Goal: Task Accomplishment & Management: Complete application form

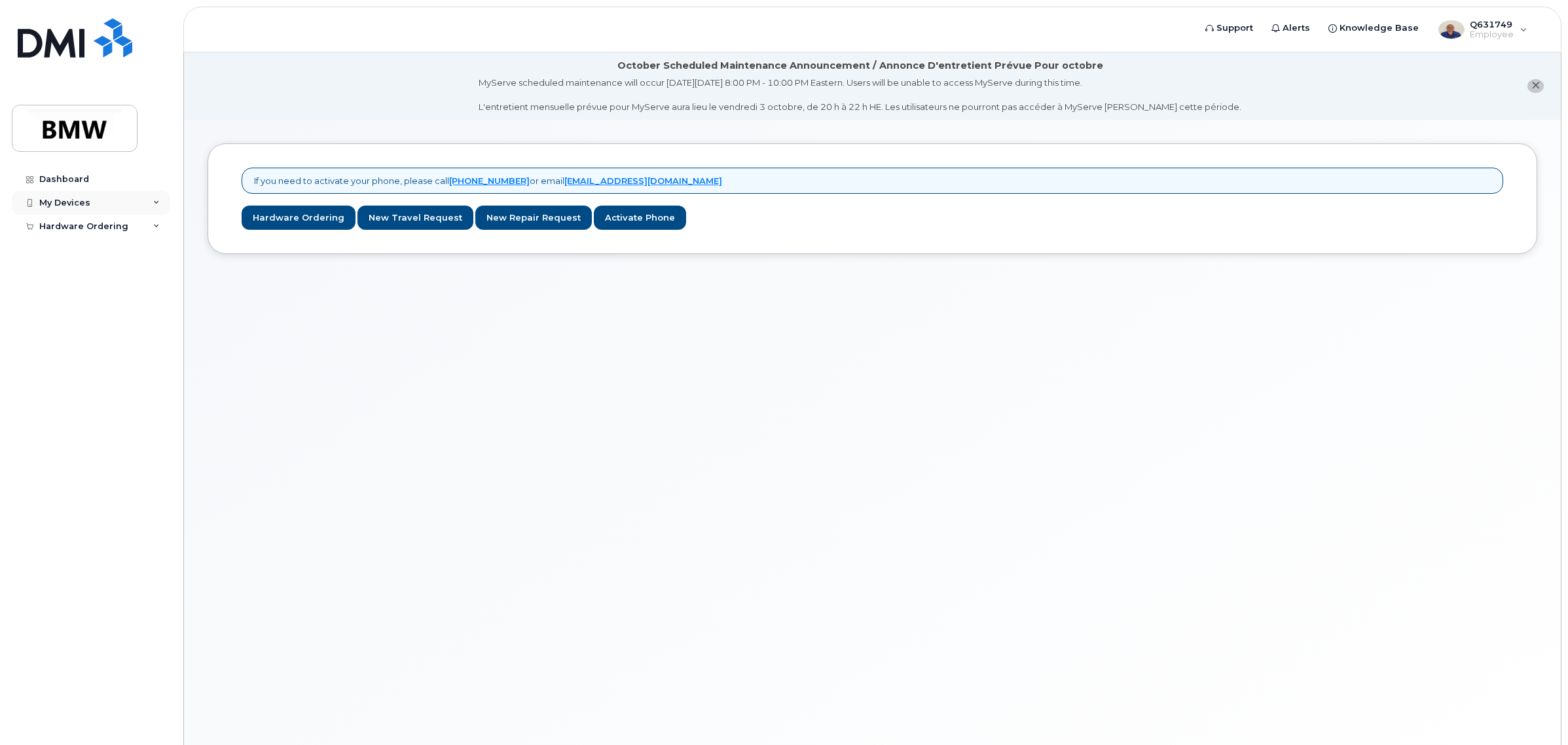
click at [60, 204] on div "My Devices" at bounding box center [65, 203] width 52 height 11
click at [152, 198] on div "My Devices" at bounding box center [91, 203] width 158 height 24
click at [79, 225] on div "Hardware Ordering" at bounding box center [84, 226] width 89 height 11
click at [169, 333] on div "Dashboard My Devices Add Device Hardware Ordering My Orders New Order" at bounding box center [92, 446] width 161 height 558
click at [54, 174] on div "Dashboard" at bounding box center [64, 179] width 50 height 11
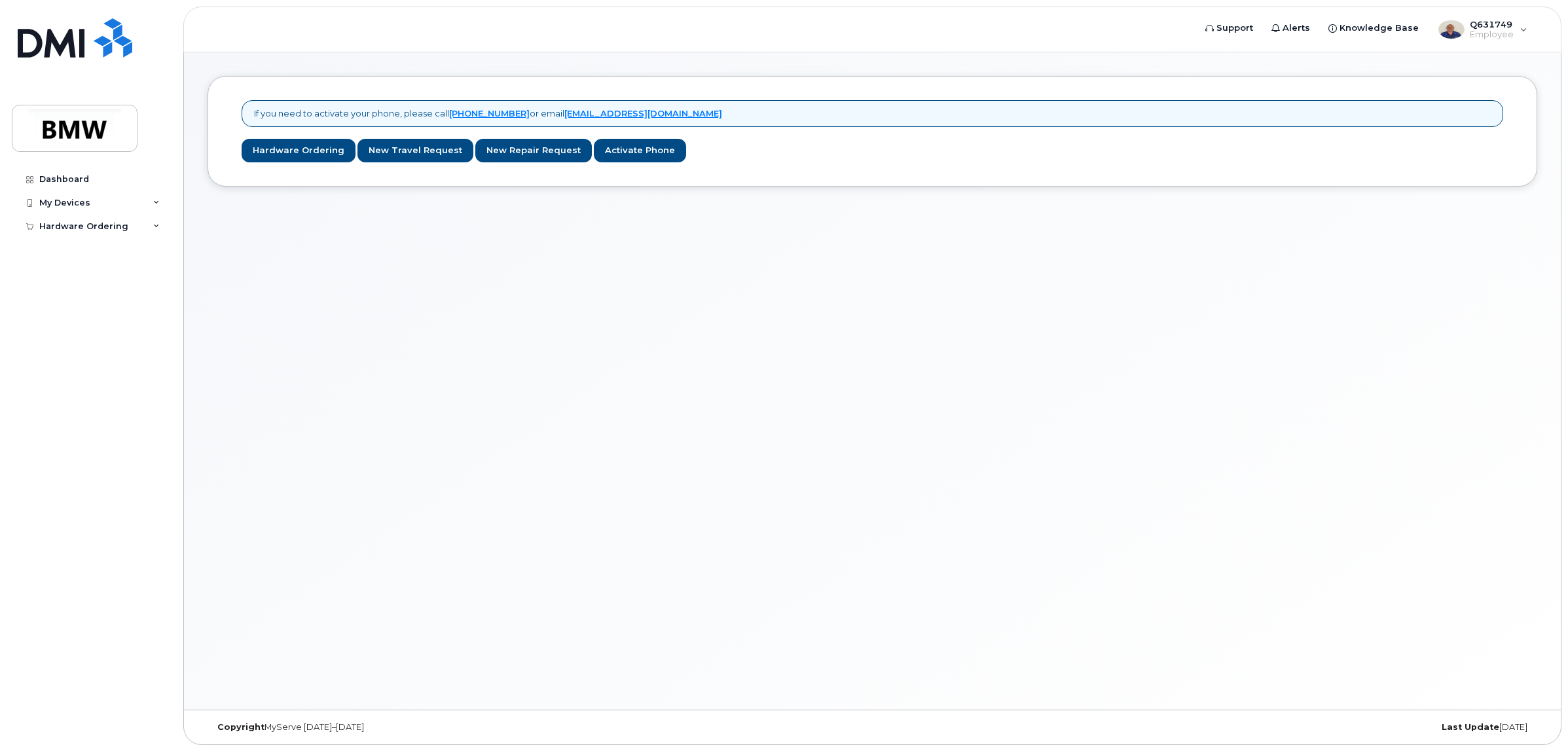
scroll to position [7, 0]
